Goal: Check status: Check status

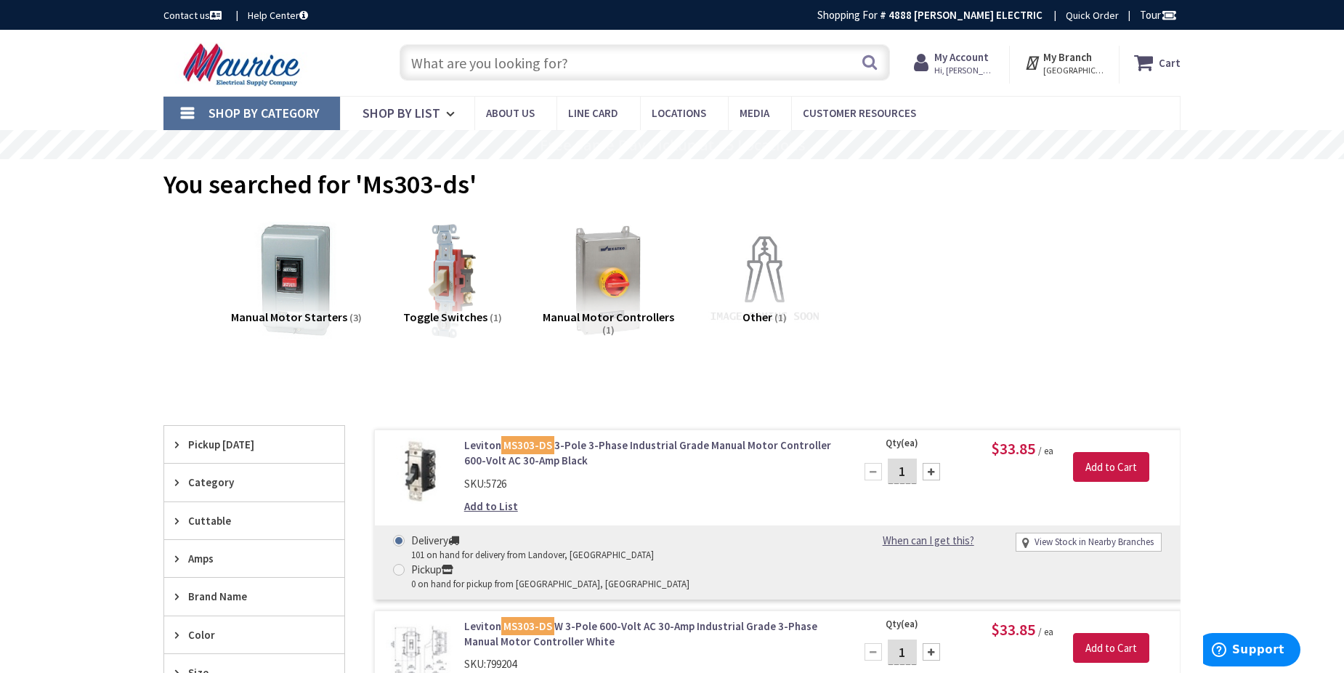
click at [977, 57] on strong "My Account" at bounding box center [961, 57] width 54 height 14
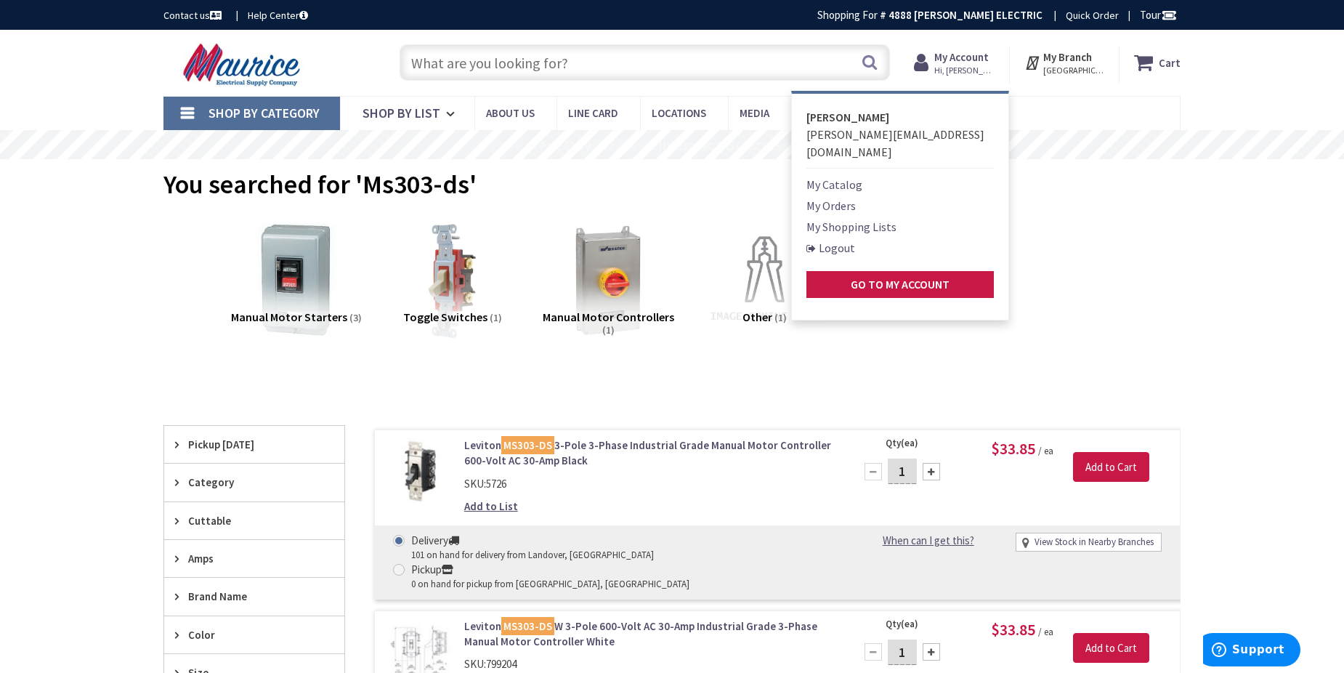
click at [835, 197] on link "My Orders" at bounding box center [830, 205] width 49 height 17
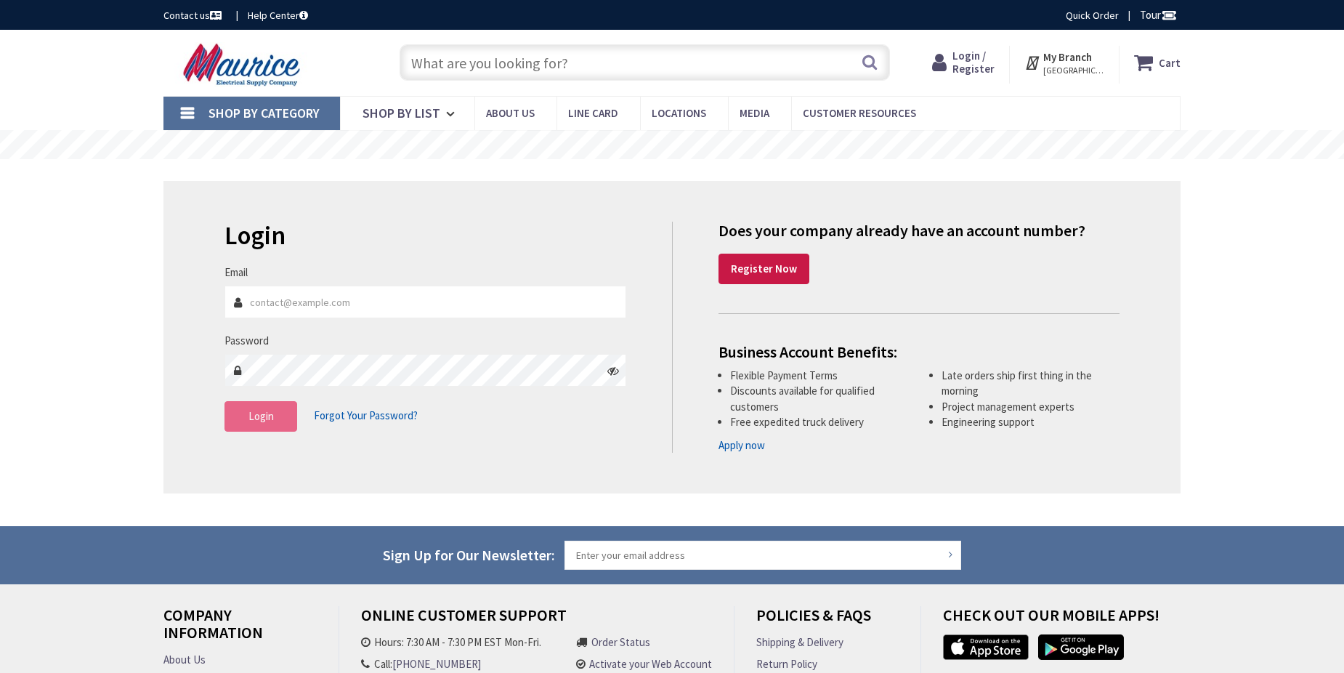
type input "larrym@snyderelectricinc.com"
type input "[GEOGRAPHIC_DATA], [GEOGRAPHIC_DATA], [GEOGRAPHIC_DATA]"
click at [251, 411] on span "Login" at bounding box center [260, 416] width 25 height 14
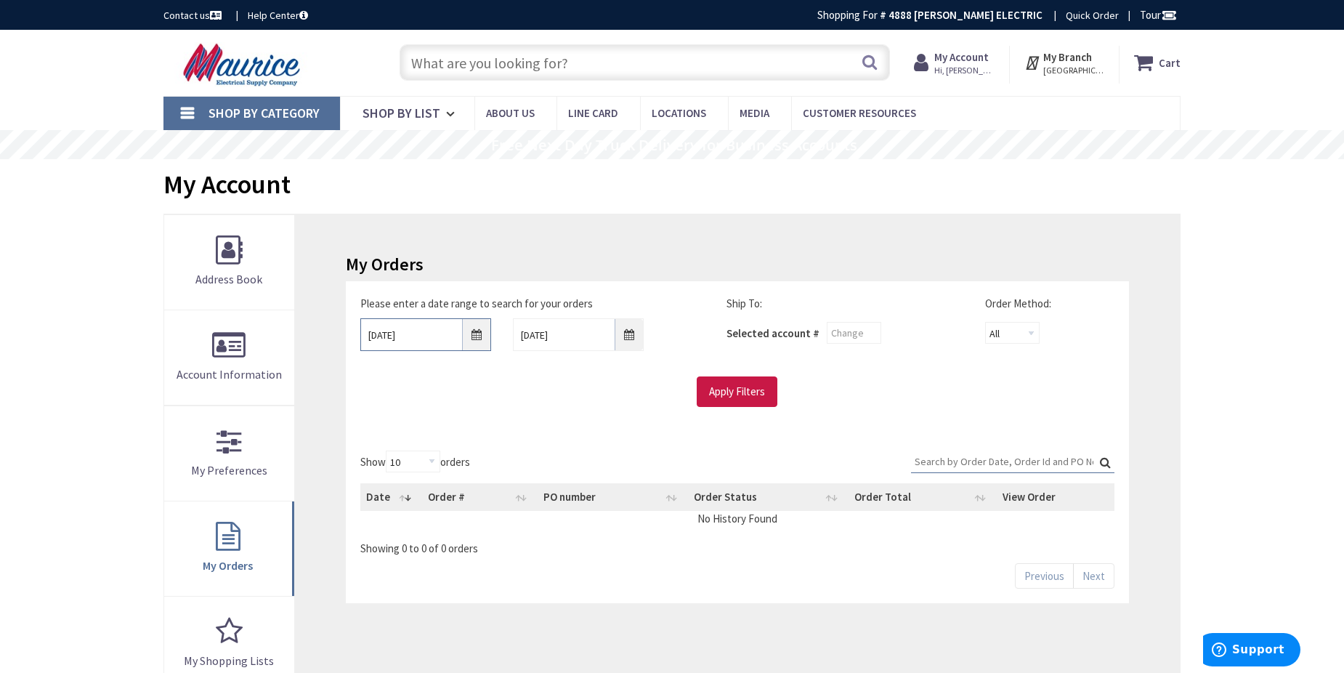
click at [482, 336] on input "[DATE]" at bounding box center [425, 334] width 131 height 33
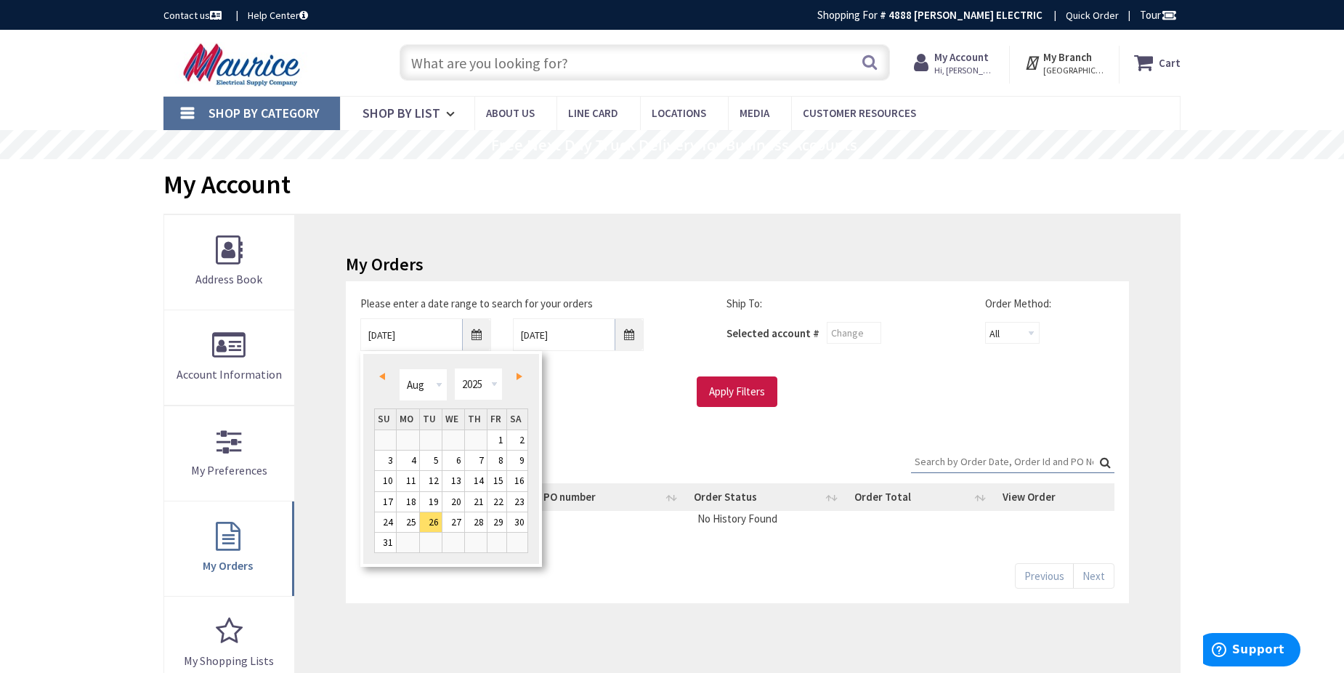
click at [732, 245] on div "My Orders Please enter a date range to search for your orders [DATE] [DATE] Shi…" at bounding box center [737, 547] width 885 height 667
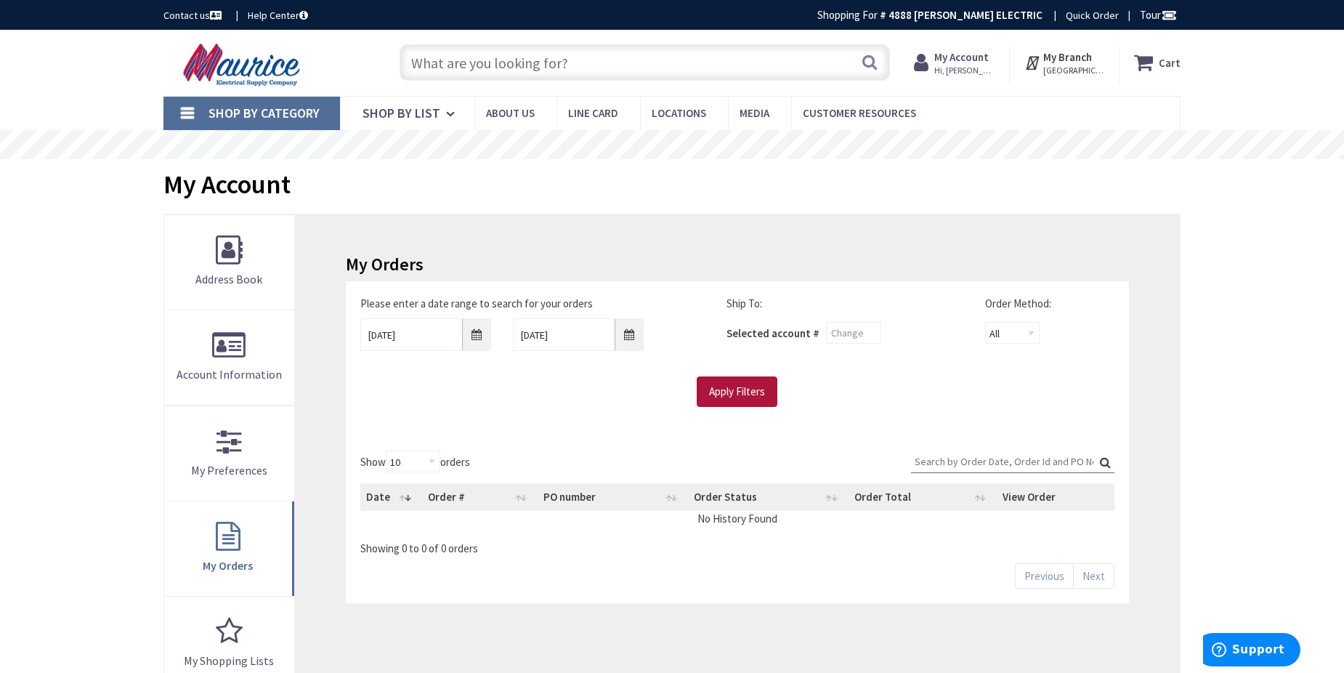
click at [718, 391] on input "Apply Filters" at bounding box center [736, 391] width 81 height 31
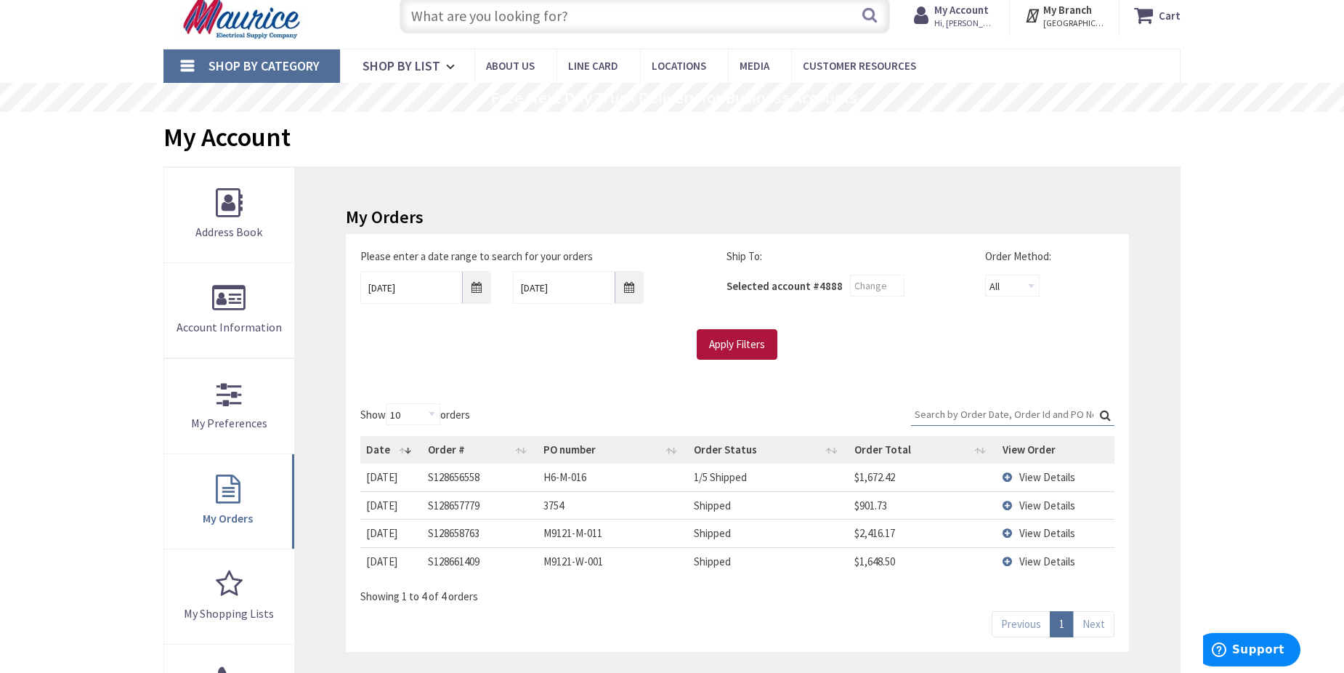
scroll to position [73, 0]
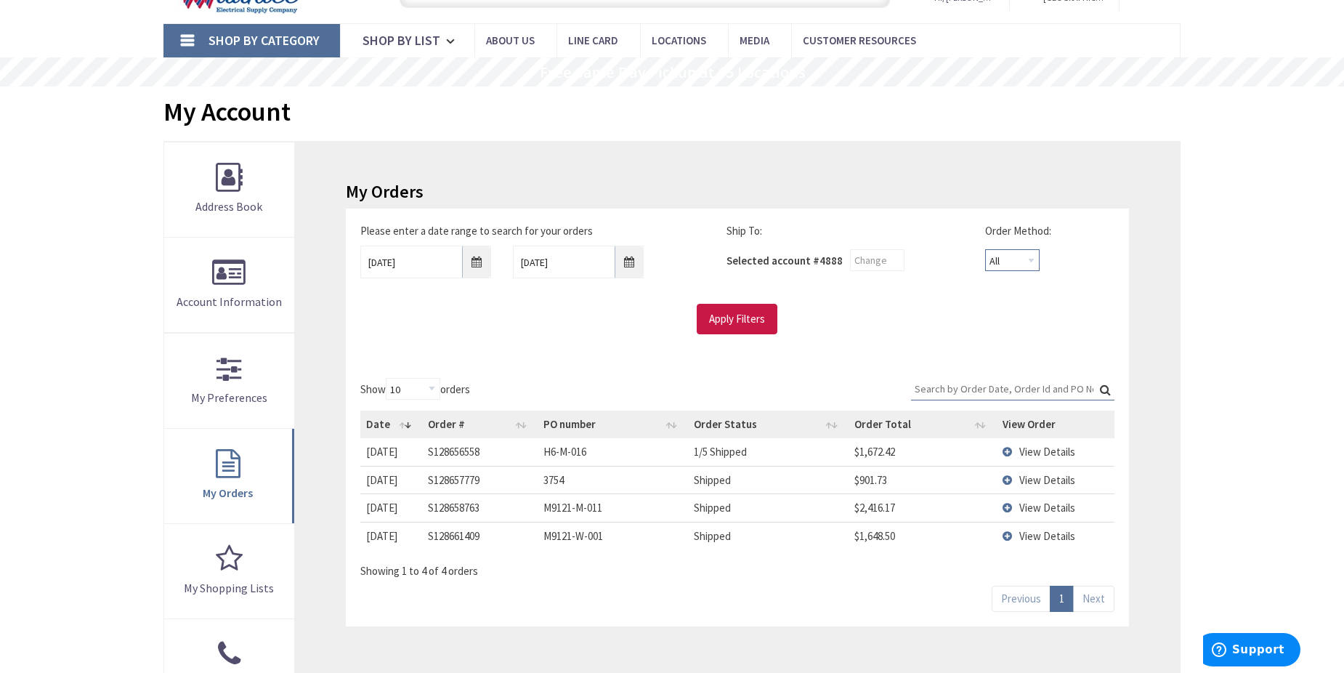
click at [1033, 259] on select "All Offline Online" at bounding box center [1012, 260] width 54 height 22
click at [1031, 258] on select "All Offline Online" at bounding box center [1012, 260] width 54 height 22
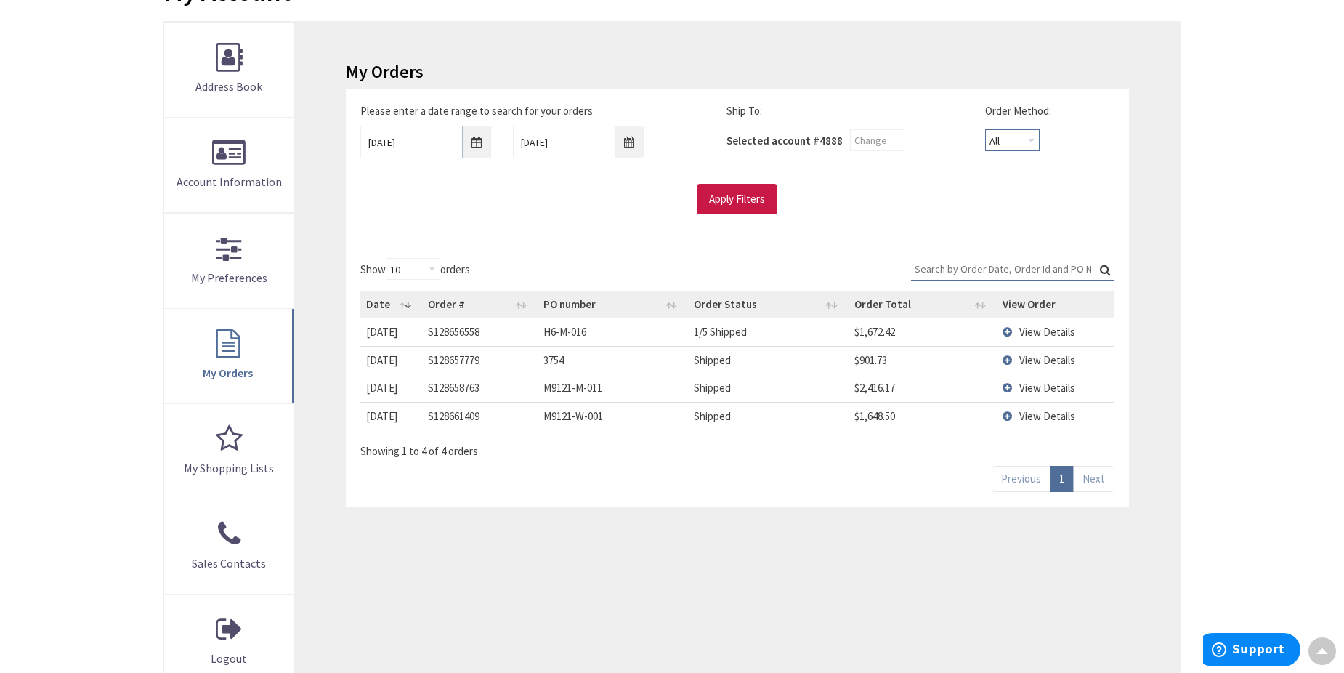
scroll to position [218, 0]
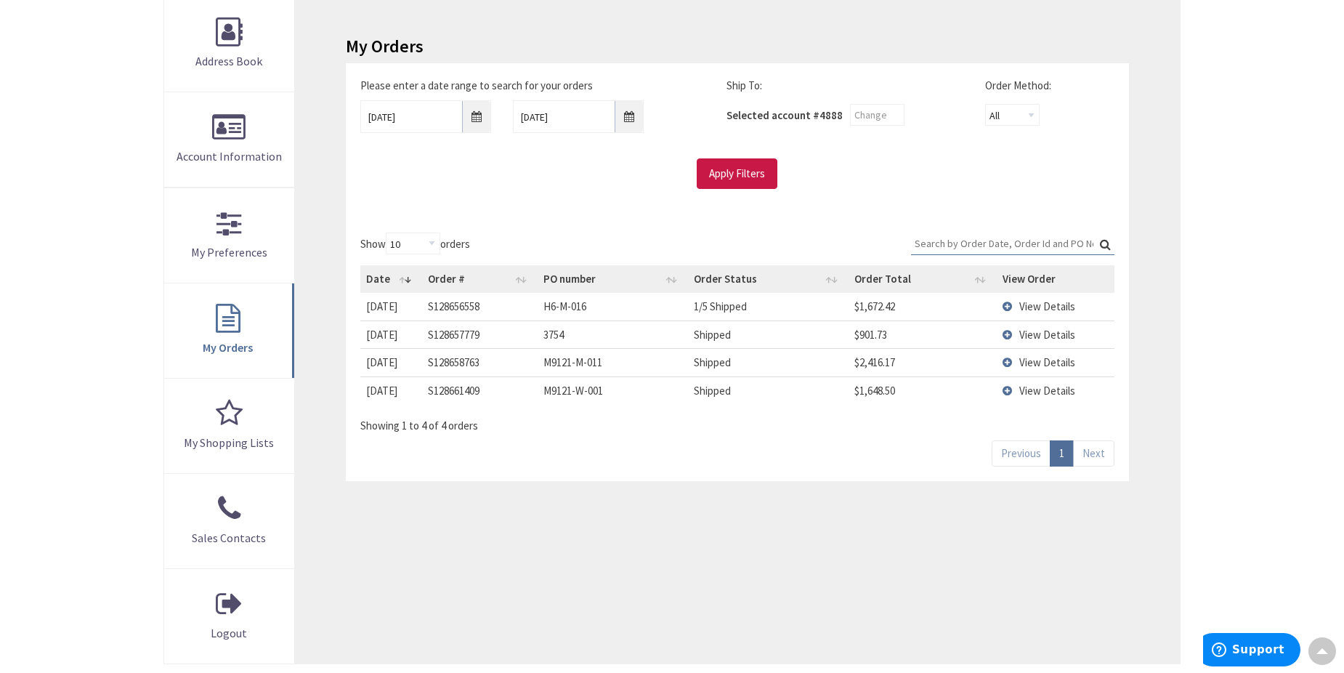
drag, startPoint x: 580, startPoint y: 390, endPoint x: 495, endPoint y: 451, distance: 104.6
click at [495, 451] on div "Show 10 25 50 100 orders Search: Date Order # PO number Order Status Order Tota…" at bounding box center [737, 349] width 783 height 263
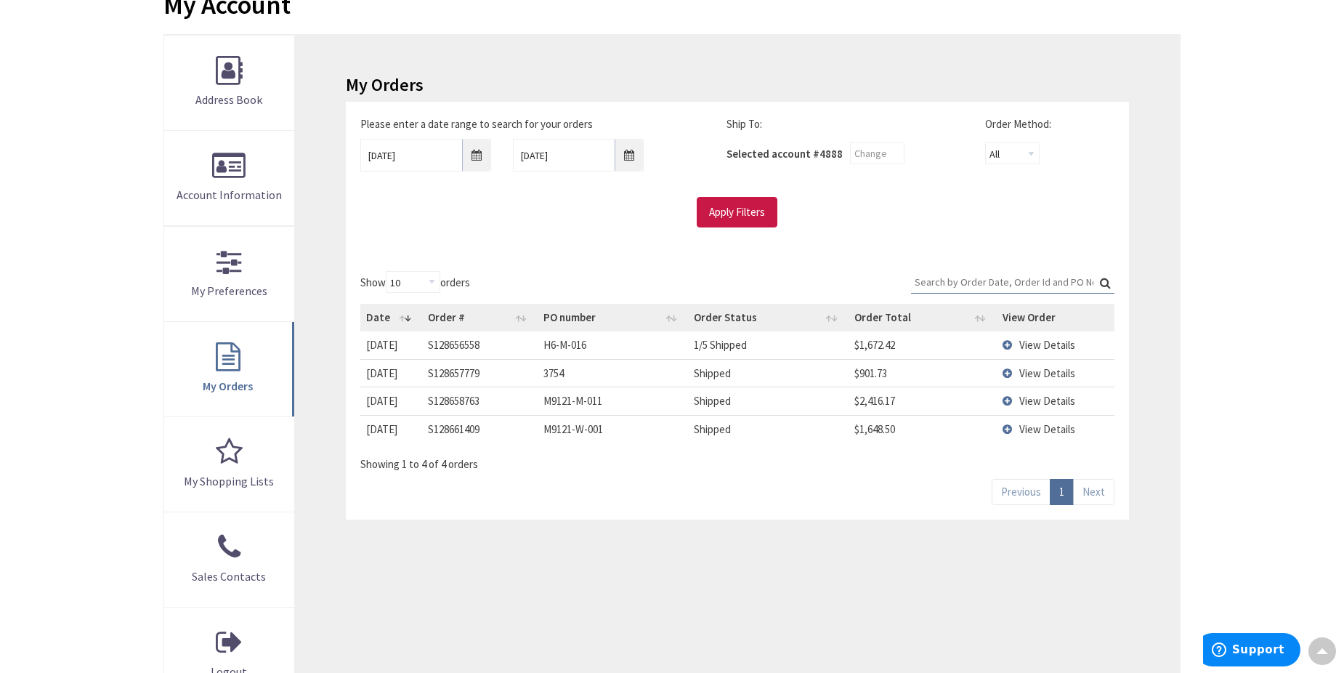
scroll to position [145, 0]
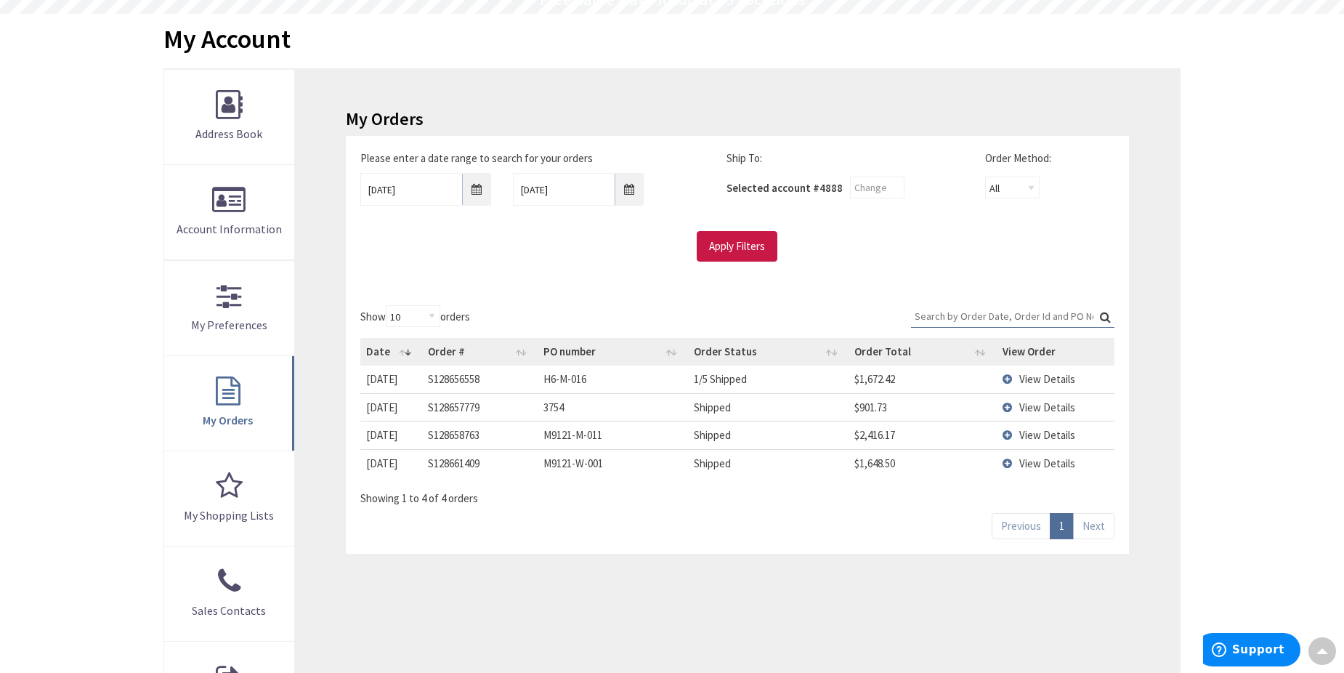
click at [940, 314] on input "Search:" at bounding box center [1012, 316] width 203 height 22
paste input "S127533771"
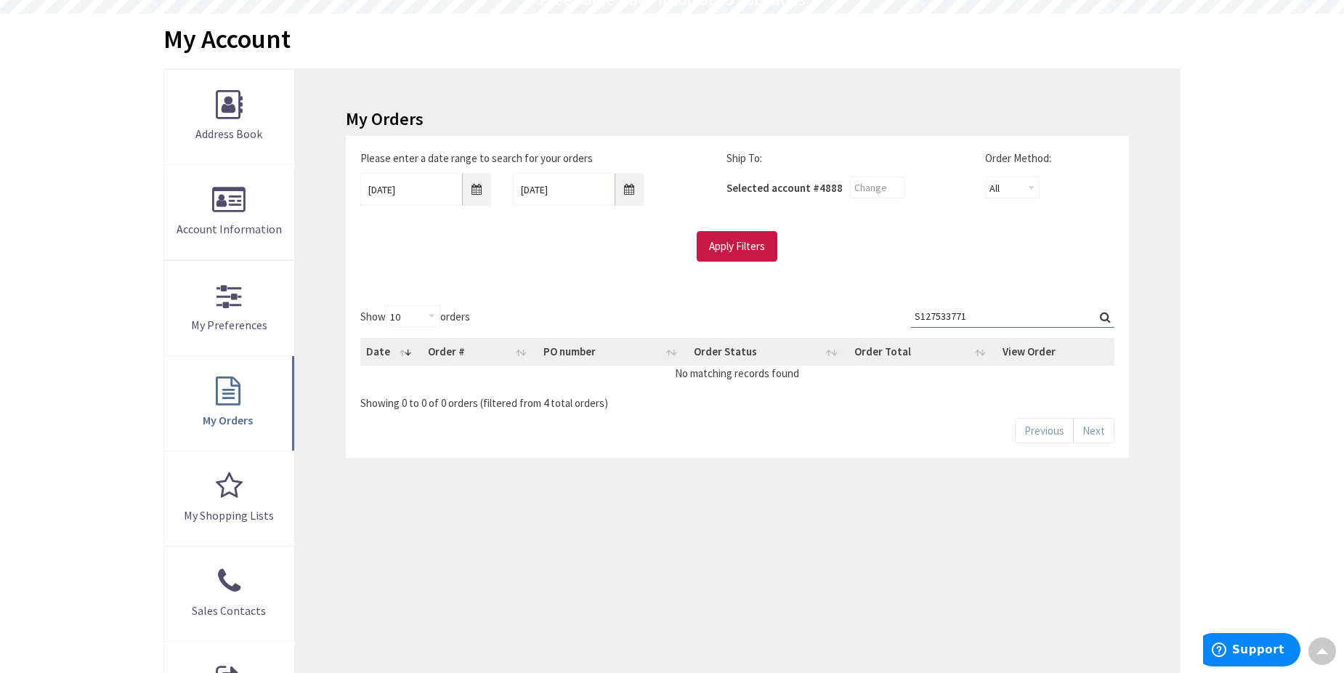
type input "S127533771"
click at [474, 187] on input "[DATE]" at bounding box center [425, 189] width 131 height 33
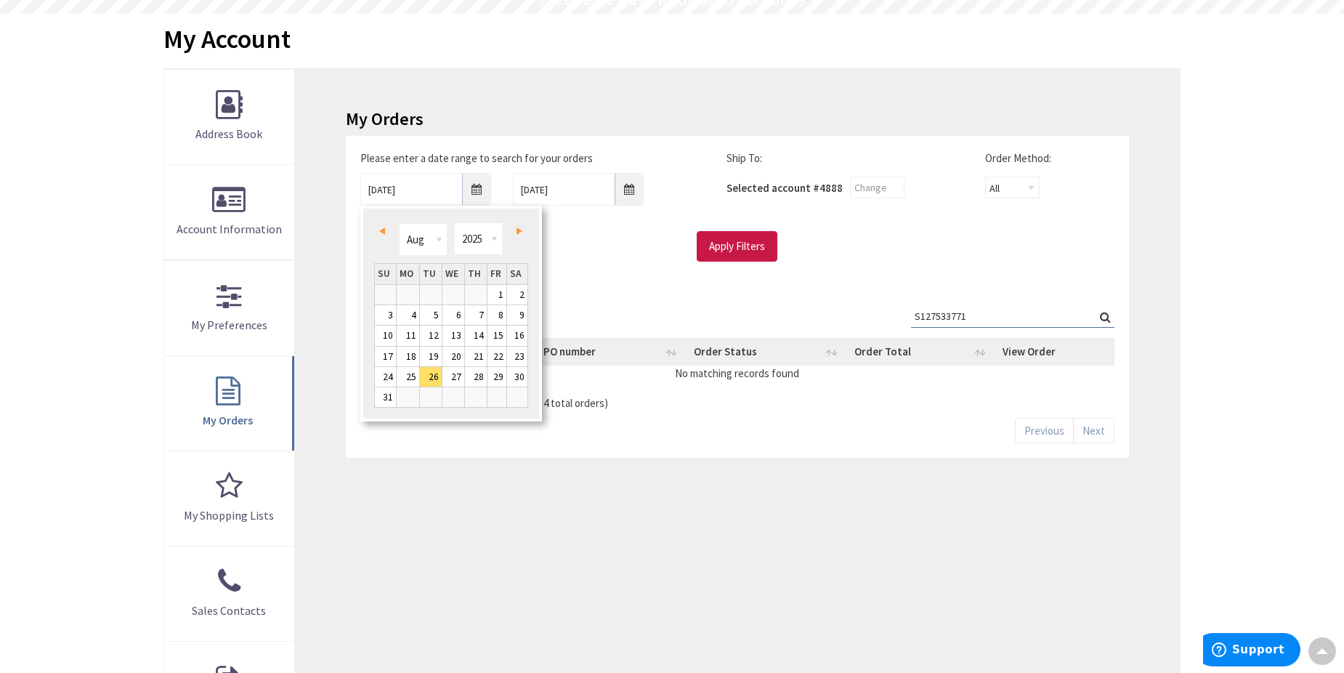
click at [384, 231] on span "Prev" at bounding box center [382, 230] width 6 height 7
click at [392, 288] on link "1" at bounding box center [385, 295] width 21 height 20
type input "[DATE]"
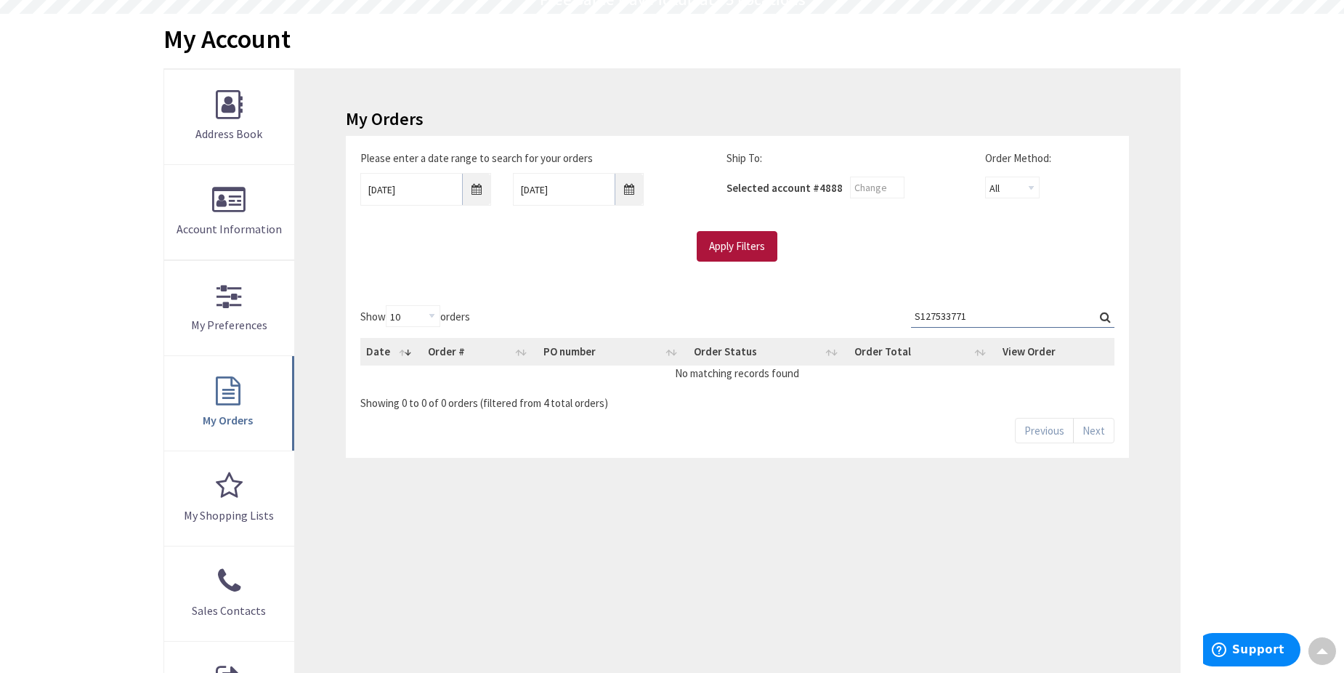
click at [763, 250] on input "Apply Filters" at bounding box center [736, 246] width 81 height 31
click at [740, 253] on input "Apply Filters" at bounding box center [736, 246] width 81 height 31
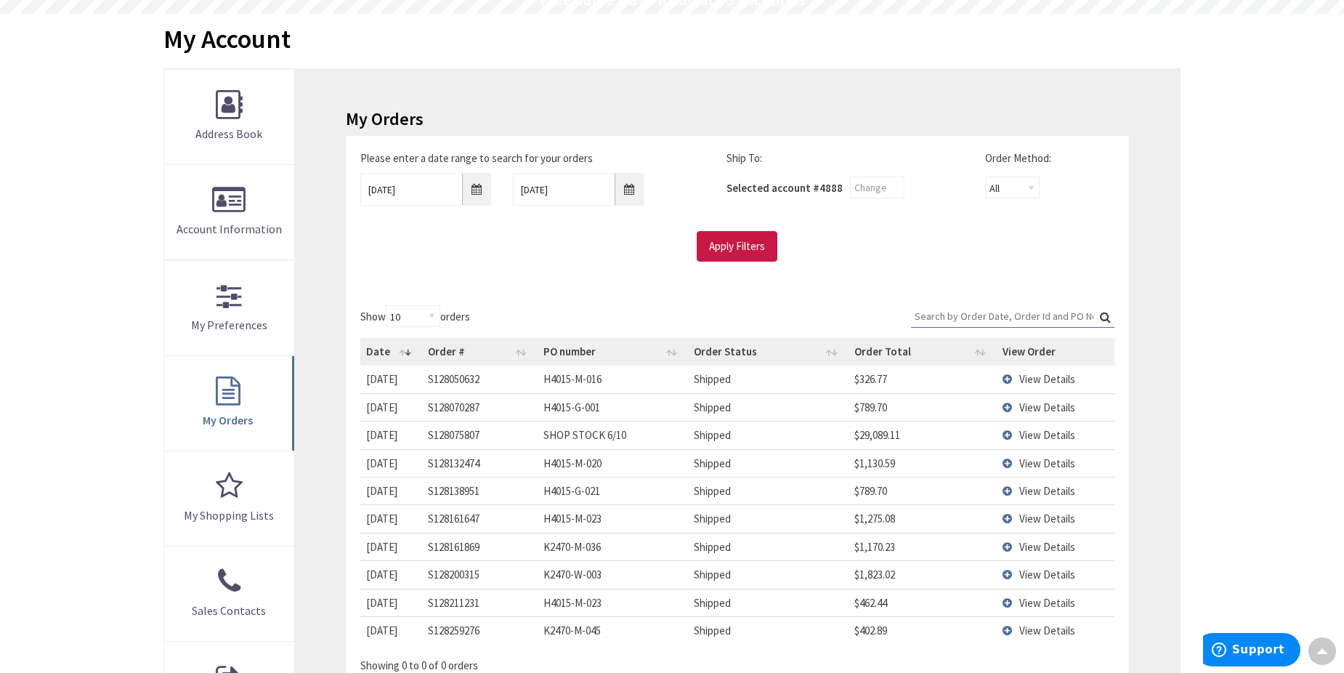
click at [970, 316] on input "Search:" at bounding box center [1012, 316] width 203 height 22
paste input "S127533771"
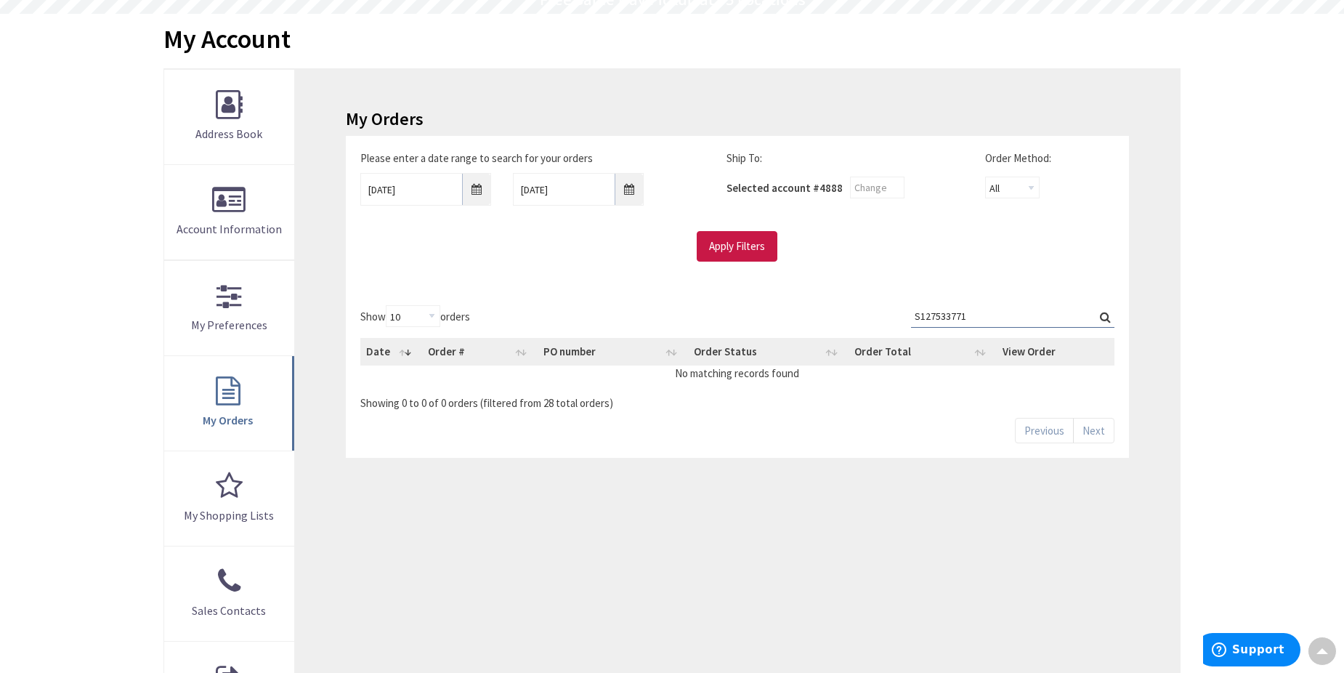
click at [1016, 323] on input "S127533771" at bounding box center [1012, 316] width 203 height 22
click at [1000, 317] on input "S127533771" at bounding box center [1012, 316] width 203 height 22
click at [999, 317] on input "S127533771" at bounding box center [1012, 316] width 203 height 22
paste input "4143-W-004"
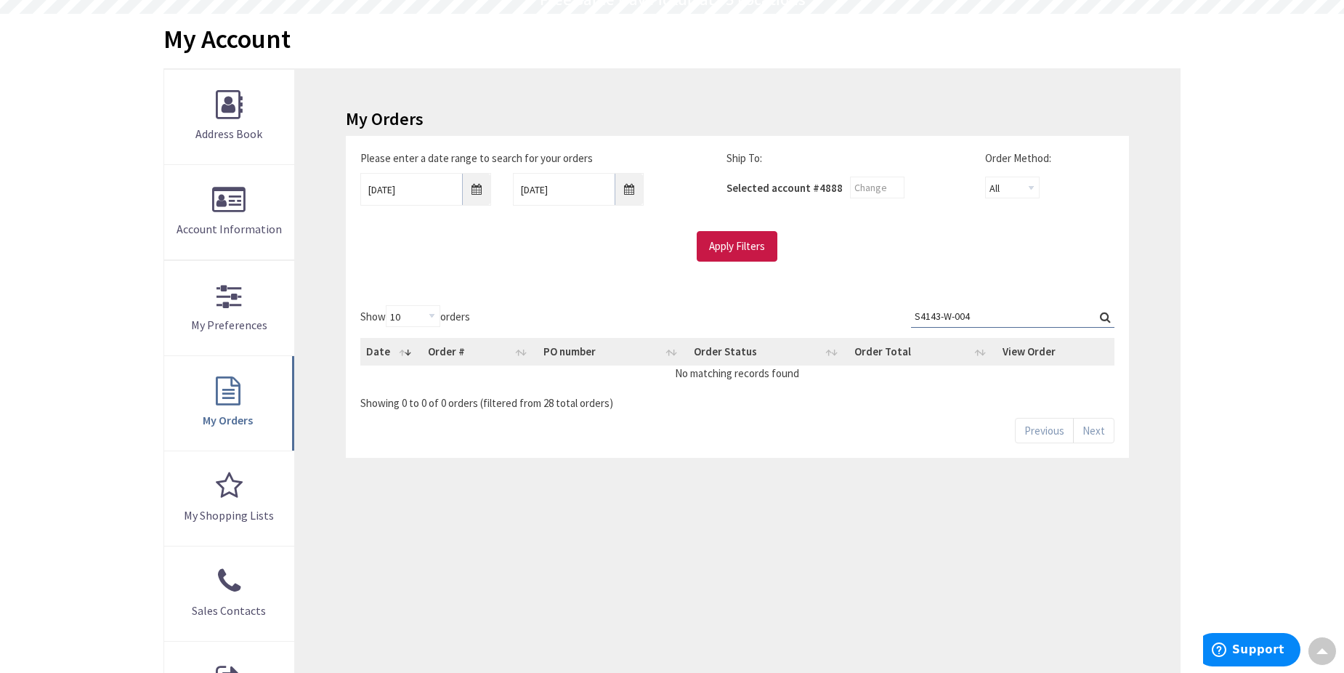
click at [1099, 312] on input "S4143-W-004" at bounding box center [1012, 316] width 203 height 22
type input "S4143-W-004"
click at [1103, 314] on label "Search: S4143-W-004" at bounding box center [1012, 316] width 203 height 23
click at [1103, 314] on input "S4143-W-004" at bounding box center [1012, 316] width 203 height 22
